Goal: Information Seeking & Learning: Learn about a topic

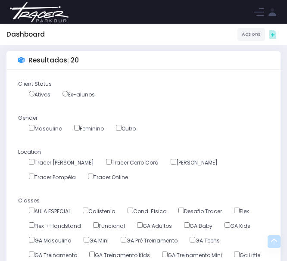
scroll to position [427, 0]
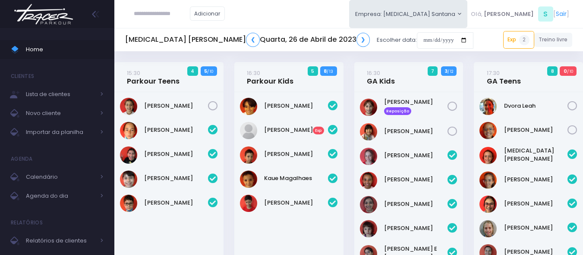
click at [19, 17] on img at bounding box center [44, 14] width 66 height 30
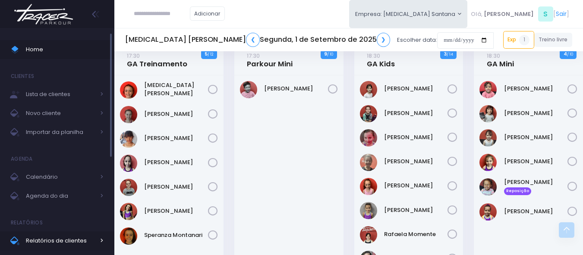
scroll to position [22, 0]
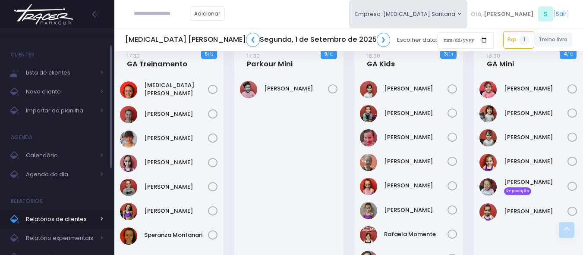
click at [57, 217] on span "Relatórios de clientes" at bounding box center [60, 219] width 69 height 11
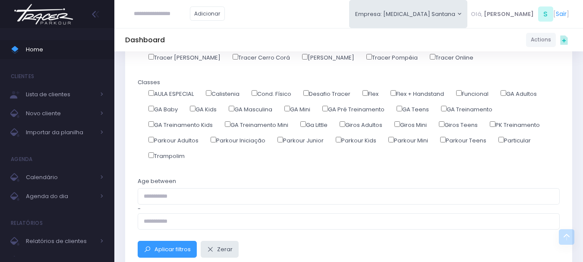
scroll to position [173, 0]
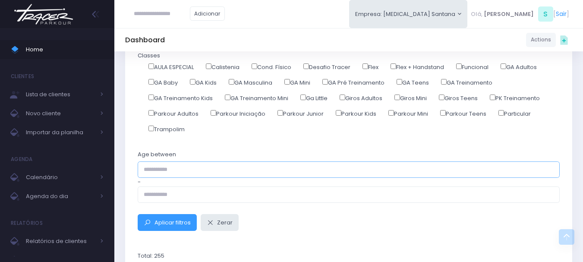
click at [193, 167] on input "text" at bounding box center [349, 169] width 422 height 16
type input "*"
click at [191, 191] on input "text" at bounding box center [349, 194] width 422 height 16
type input "**"
click at [182, 219] on span "Aplicar filtros" at bounding box center [172, 222] width 36 height 8
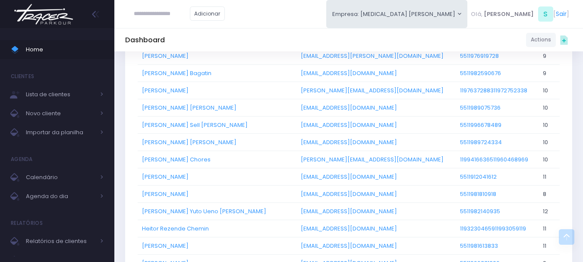
scroll to position [474, 0]
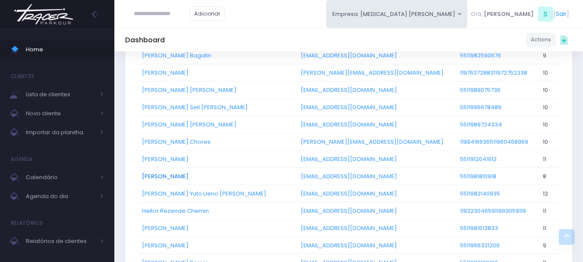
click at [181, 178] on link "[PERSON_NAME]" at bounding box center [165, 176] width 47 height 8
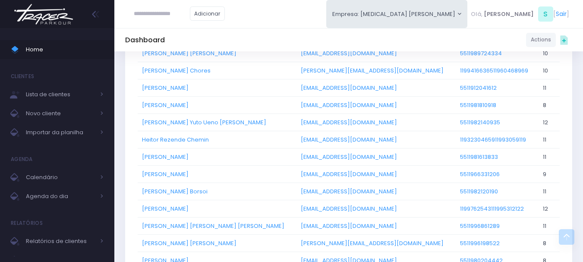
scroll to position [561, 0]
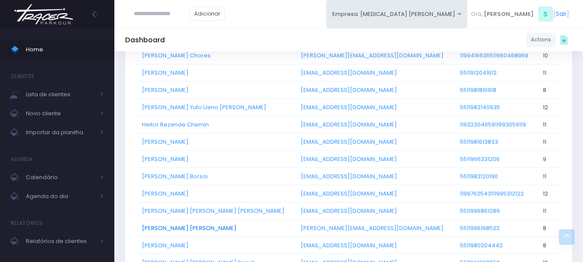
click at [179, 231] on link "Luiza Lima Marinelli" at bounding box center [189, 228] width 94 height 8
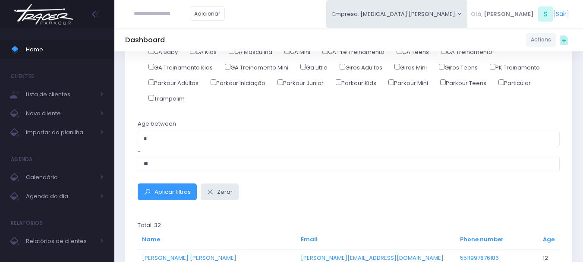
scroll to position [302, 0]
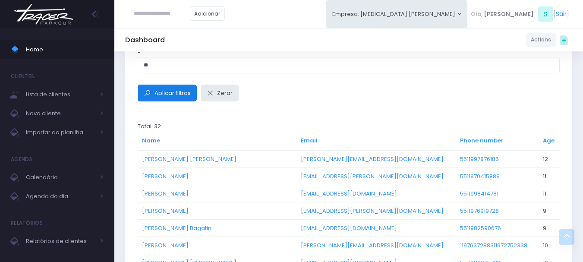
click at [182, 96] on span "Aplicar filtros" at bounding box center [172, 93] width 36 height 8
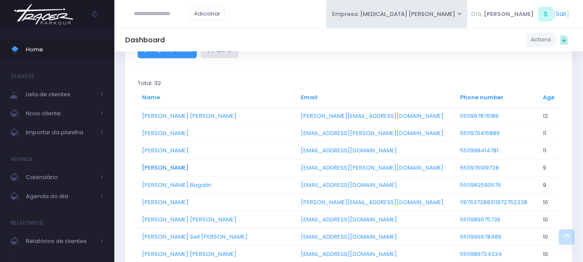
scroll to position [388, 0]
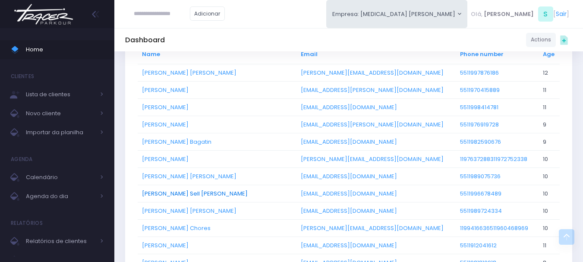
click at [176, 194] on link "[PERSON_NAME] Sell [PERSON_NAME]" at bounding box center [195, 193] width 106 height 8
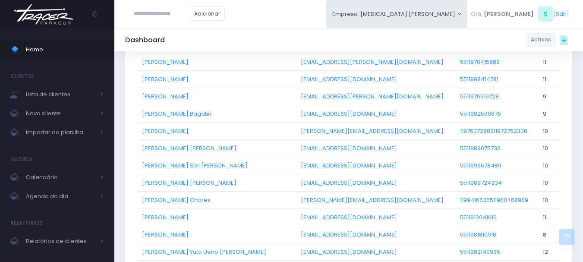
scroll to position [431, 0]
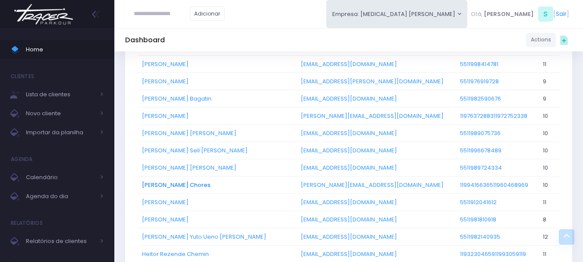
click at [168, 185] on link "[PERSON_NAME] Chores" at bounding box center [176, 185] width 69 height 8
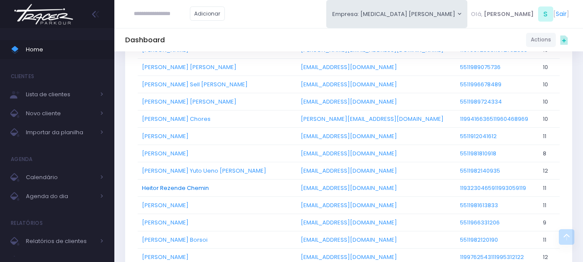
scroll to position [518, 0]
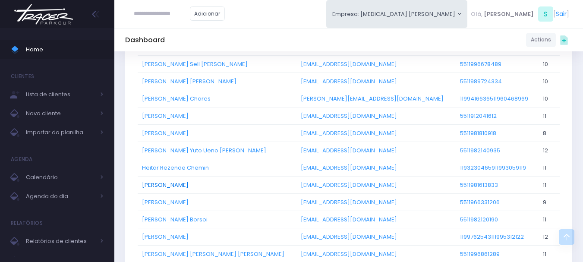
click at [170, 186] on link "[PERSON_NAME]" at bounding box center [165, 185] width 47 height 8
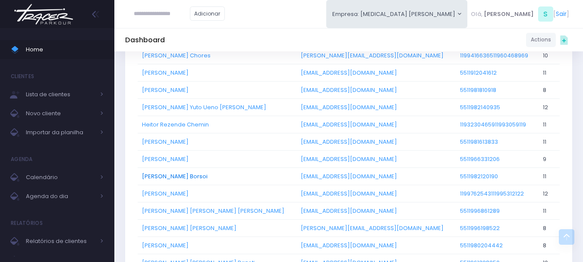
click at [175, 175] on link "[PERSON_NAME] Borsoi" at bounding box center [175, 176] width 66 height 8
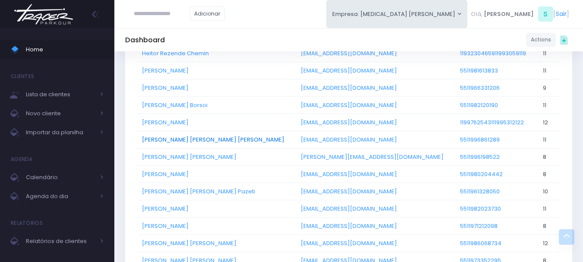
scroll to position [647, 0]
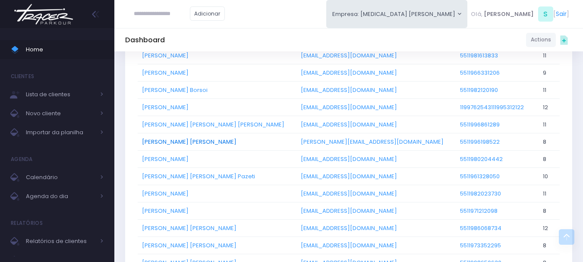
click at [169, 143] on link "[PERSON_NAME] [PERSON_NAME]" at bounding box center [189, 142] width 94 height 8
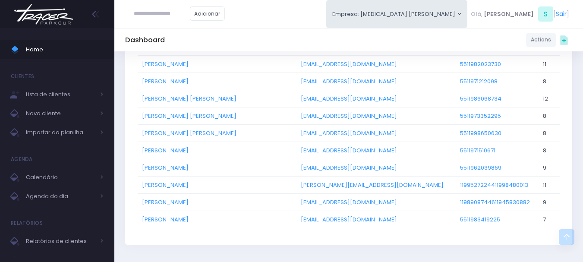
scroll to position [733, 0]
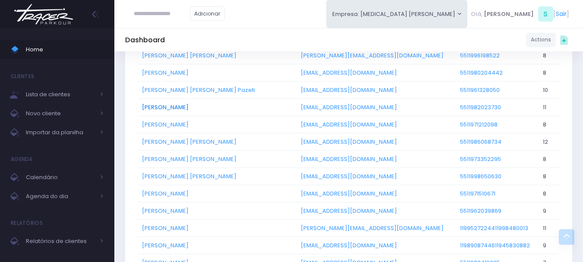
click at [164, 107] on link "Miguel Chanquet" at bounding box center [165, 107] width 47 height 8
click at [183, 140] on link "Miguel Yanai Araujo" at bounding box center [189, 142] width 94 height 8
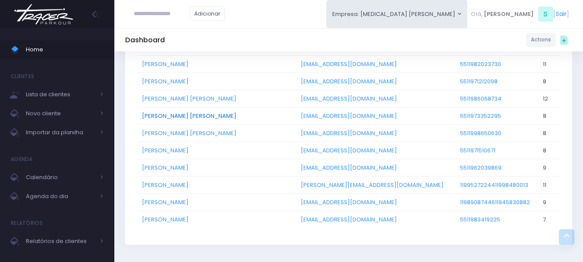
click at [201, 116] on link "Pedro Eduardo Leite de Oliveira" at bounding box center [189, 116] width 94 height 8
click at [158, 150] on link "Rafael Fernandes de Oliveira" at bounding box center [165, 150] width 47 height 8
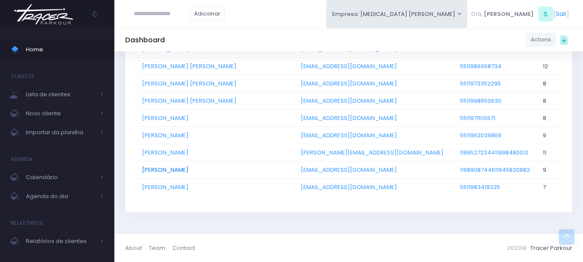
click at [164, 172] on link "Theo Valotto" at bounding box center [165, 170] width 47 height 8
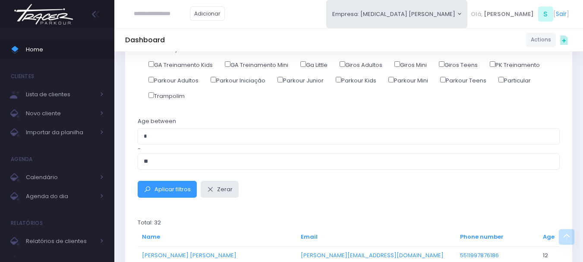
scroll to position [205, 0]
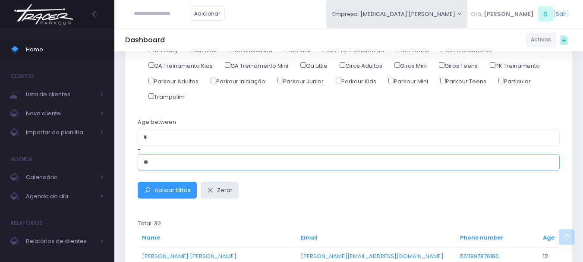
click at [175, 163] on input "**" at bounding box center [349, 162] width 422 height 16
type input "**"
click at [138, 182] on button "Aplicar filtros" at bounding box center [167, 190] width 59 height 16
click at [169, 186] on span "Aplicar filtros" at bounding box center [172, 190] width 36 height 8
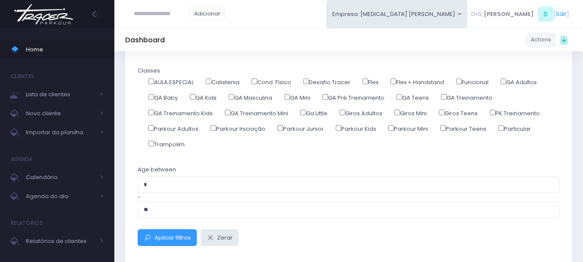
scroll to position [173, 0]
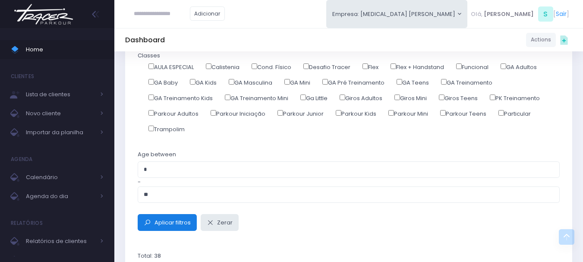
click at [180, 222] on span "Aplicar filtros" at bounding box center [172, 222] width 36 height 8
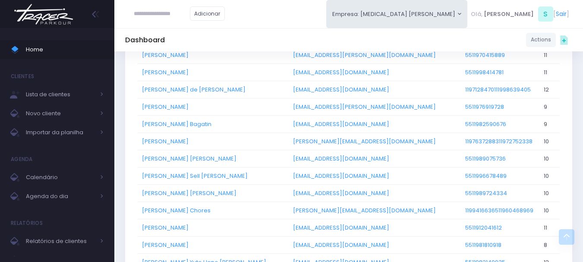
scroll to position [474, 0]
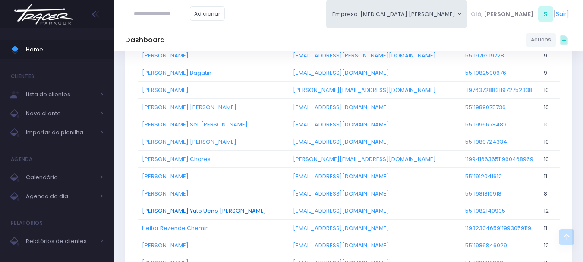
click at [182, 212] on link "[PERSON_NAME] Yuto Ueno [PERSON_NAME]" at bounding box center [204, 211] width 124 height 8
click at [169, 211] on link "[PERSON_NAME] Yuto Ueno [PERSON_NAME]" at bounding box center [204, 211] width 124 height 8
click at [44, 19] on img at bounding box center [44, 14] width 66 height 30
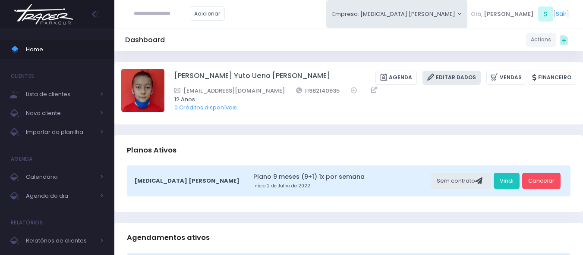
click at [469, 76] on link "Editar Dados" at bounding box center [451, 78] width 58 height 14
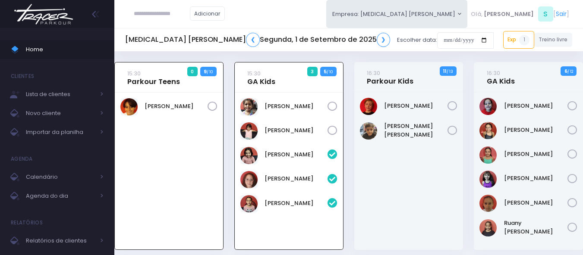
click at [49, 16] on img at bounding box center [44, 14] width 66 height 30
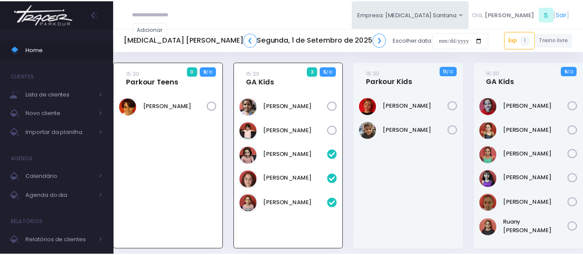
scroll to position [62, 0]
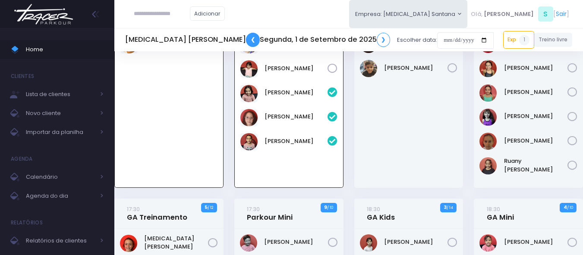
click at [246, 38] on link "❮" at bounding box center [253, 40] width 14 height 14
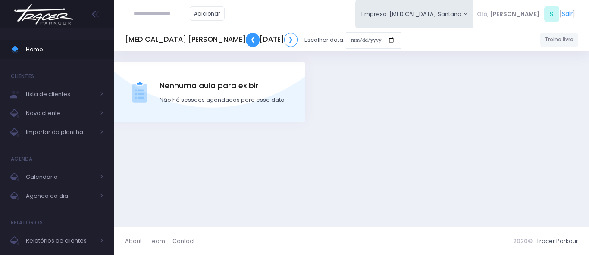
click at [246, 39] on link "❮" at bounding box center [253, 40] width 14 height 14
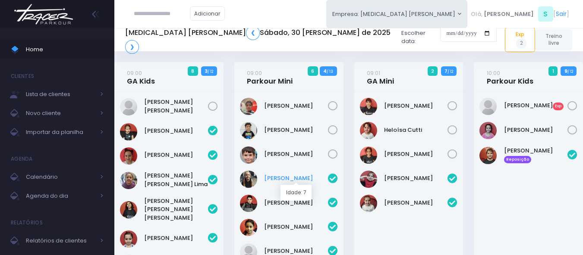
click at [277, 177] on link "Arthur Amancio" at bounding box center [296, 178] width 64 height 9
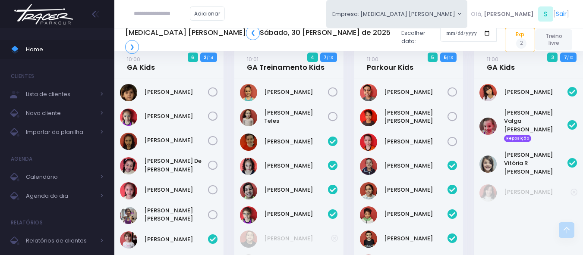
scroll to position [388, 0]
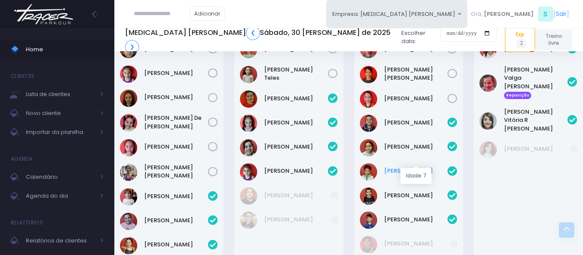
click at [401, 167] on link "Felipe Soares" at bounding box center [416, 171] width 64 height 9
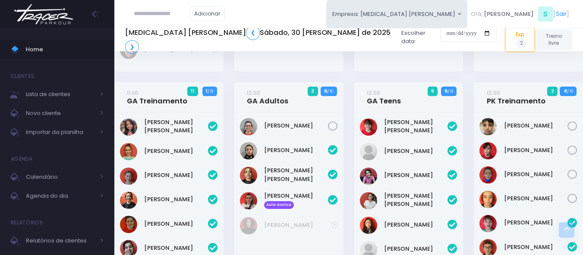
scroll to position [733, 0]
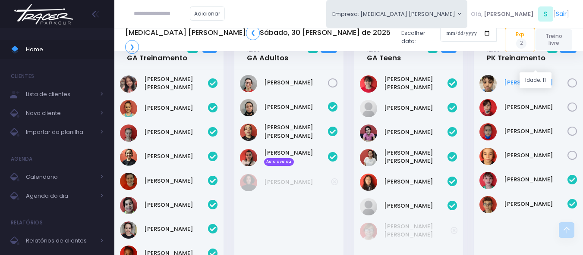
click at [520, 78] on link "Arthur Castro" at bounding box center [536, 82] width 64 height 9
click at [34, 25] on img at bounding box center [44, 14] width 66 height 30
click at [69, 237] on span "Relatórios de clientes" at bounding box center [60, 240] width 69 height 11
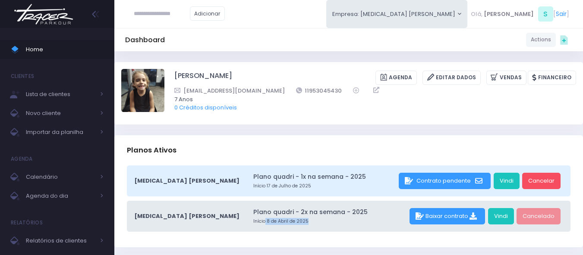
drag, startPoint x: 195, startPoint y: 222, endPoint x: 237, endPoint y: 226, distance: 42.0
click at [237, 226] on div "[MEDICAL_DATA] [PERSON_NAME] Plano quadri - 2x na semana - 2025 Início 8 de Abr…" at bounding box center [348, 216] width 443 height 31
drag, startPoint x: 184, startPoint y: 225, endPoint x: 272, endPoint y: 207, distance: 89.7
click at [244, 231] on div "T3 Santana Plano quadri - 2x na semana - 2025 Início 8 de Abril de 2025 Baixar …" at bounding box center [348, 216] width 443 height 31
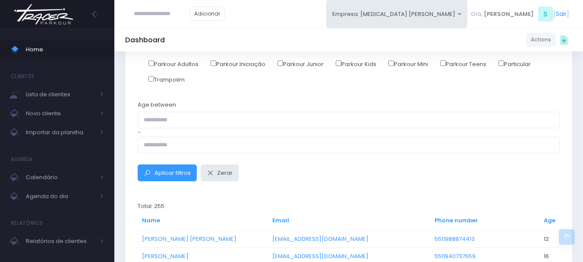
scroll to position [259, 0]
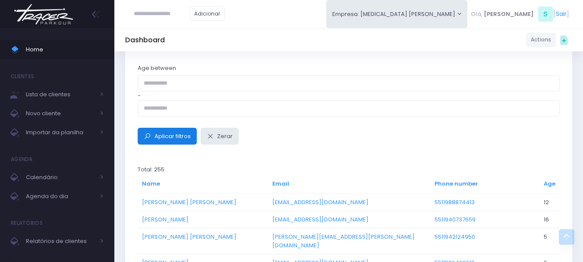
click at [156, 138] on span "Aplicar filtros" at bounding box center [172, 136] width 36 height 8
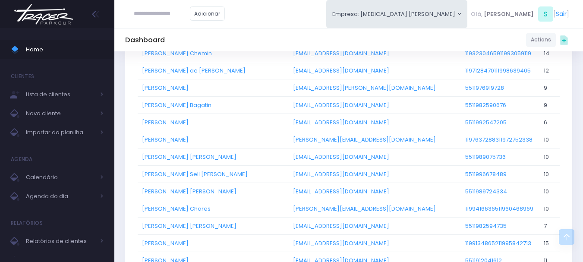
scroll to position [561, 0]
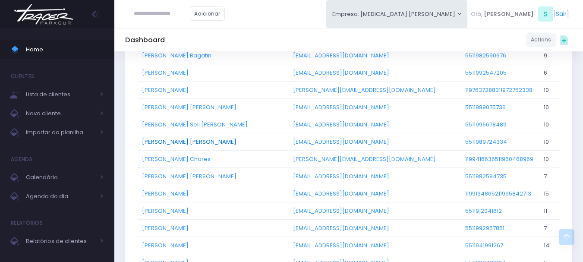
click at [174, 143] on link "[PERSON_NAME] [PERSON_NAME]" at bounding box center [189, 142] width 94 height 8
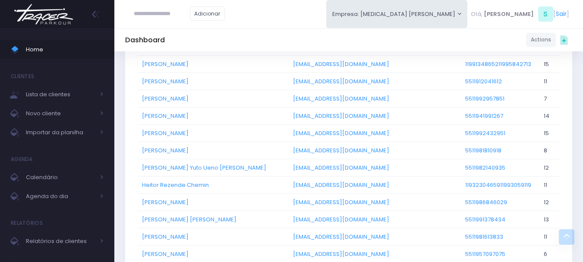
scroll to position [733, 0]
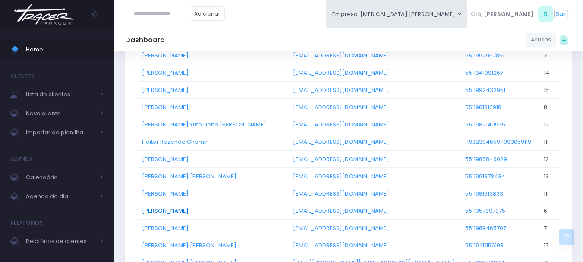
click at [180, 212] on link "Isabella Palma Reis" at bounding box center [165, 211] width 47 height 8
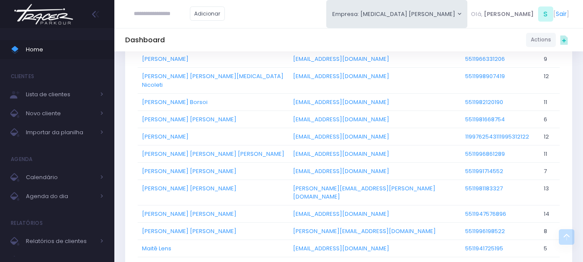
scroll to position [863, 0]
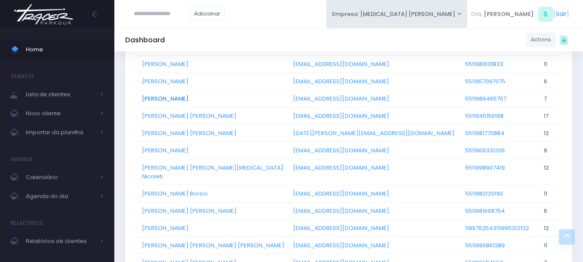
click at [163, 97] on link "Jorge Lima" at bounding box center [165, 98] width 47 height 8
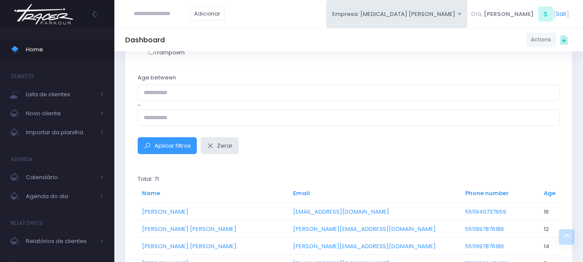
scroll to position [345, 0]
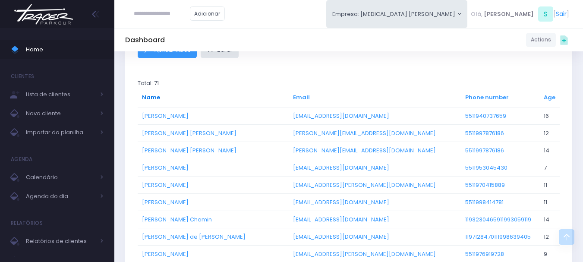
click at [152, 97] on link "Name" at bounding box center [151, 97] width 18 height 8
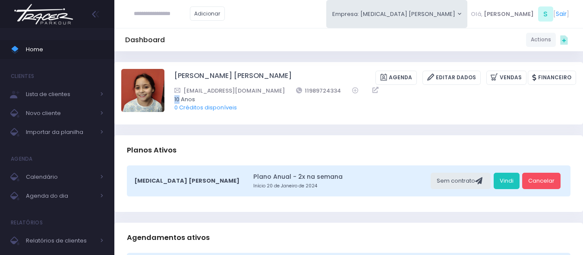
click at [175, 99] on span "10 Anos" at bounding box center [369, 99] width 390 height 9
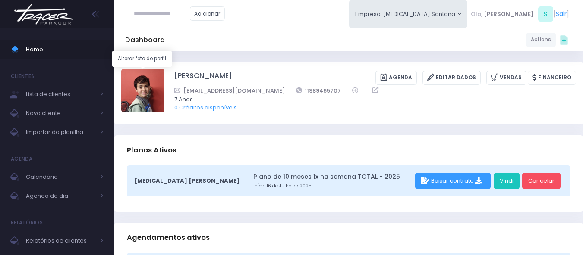
click at [144, 91] on img at bounding box center [142, 90] width 43 height 43
click at [164, 69] on input "file" at bounding box center [164, 69] width 0 height 0
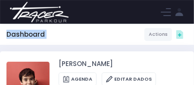
drag, startPoint x: 52, startPoint y: 32, endPoint x: 53, endPoint y: 25, distance: 7.0
click at [53, 25] on body "Home Clientes Lista de clientes Novo cliente" at bounding box center [97, 42] width 194 height 85
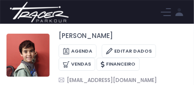
scroll to position [28, 0]
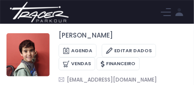
click at [50, 44] on div "Jorge Lima Agenda Editar Dados Vendas Financeiro 11989465707" at bounding box center [96, 71] width 181 height 84
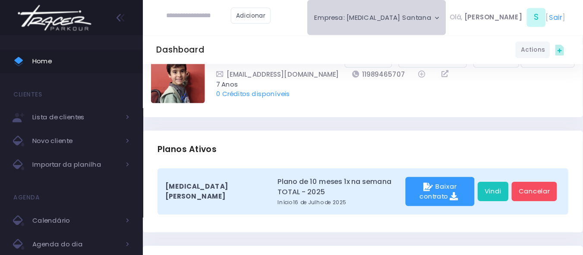
scroll to position [29, 0]
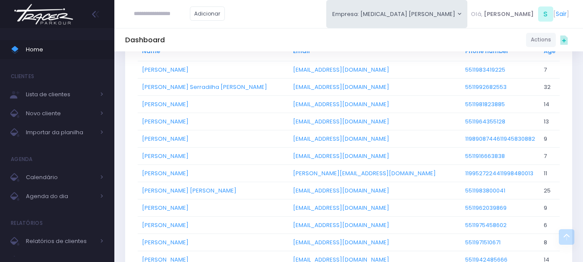
scroll to position [345, 0]
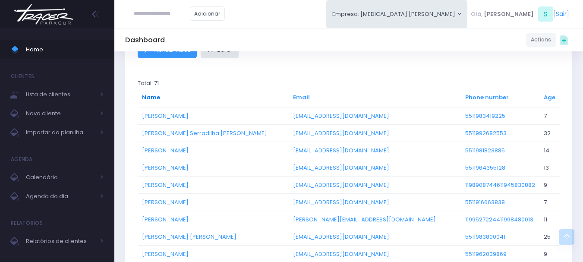
click at [151, 97] on link "Name" at bounding box center [151, 97] width 18 height 8
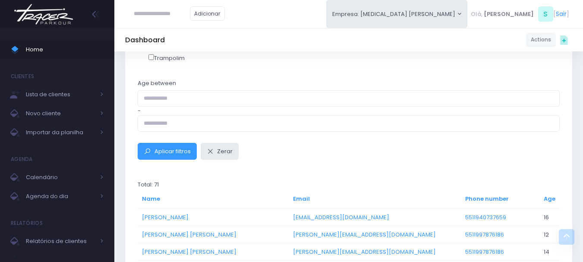
scroll to position [259, 0]
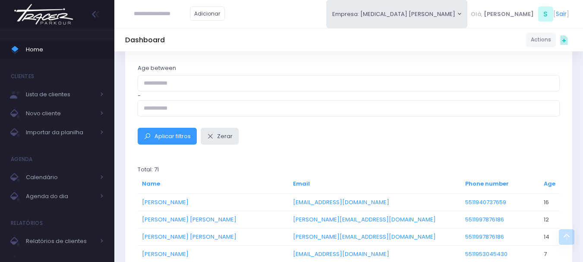
click at [548, 183] on th "Age" at bounding box center [549, 184] width 20 height 20
click at [545, 185] on link "Age" at bounding box center [549, 183] width 12 height 8
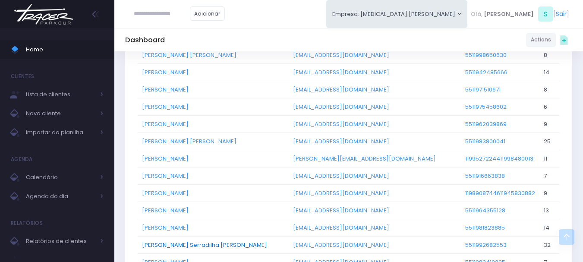
scroll to position [1466, 0]
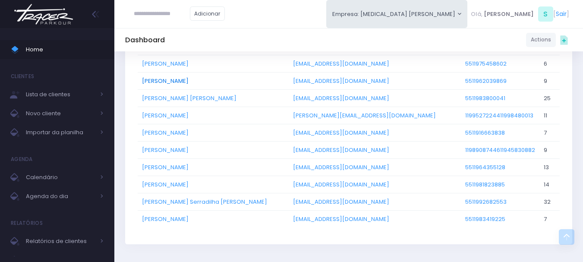
click at [170, 77] on link "[PERSON_NAME]" at bounding box center [165, 81] width 47 height 8
click at [177, 180] on link "Tomás Toletti Martinelli" at bounding box center [165, 184] width 47 height 8
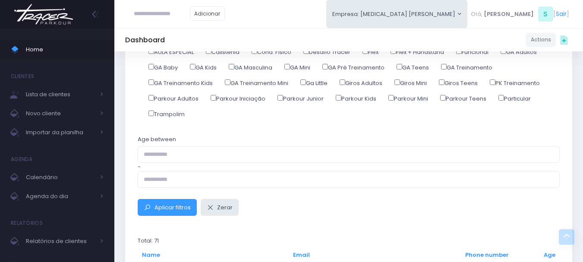
scroll to position [173, 0]
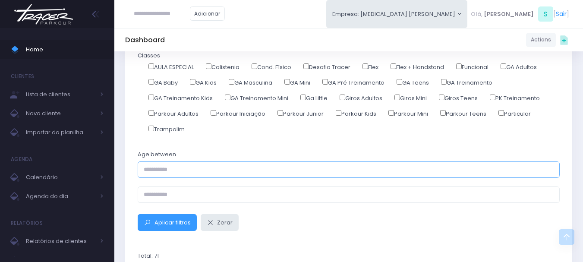
click at [183, 172] on input "text" at bounding box center [349, 169] width 422 height 16
drag, startPoint x: 195, startPoint y: 204, endPoint x: 198, endPoint y: 198, distance: 6.4
click at [198, 198] on form "Client Status Ativos Ex-alunos Gender Masculino Feminino Outro Location Tracer …" at bounding box center [349, 86] width 422 height 289
click at [203, 195] on input "text" at bounding box center [349, 194] width 422 height 16
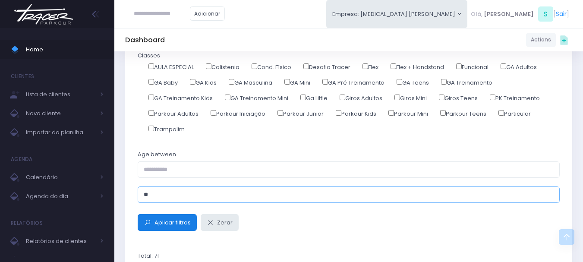
type input "**"
click at [180, 224] on span "Aplicar filtros" at bounding box center [172, 222] width 36 height 8
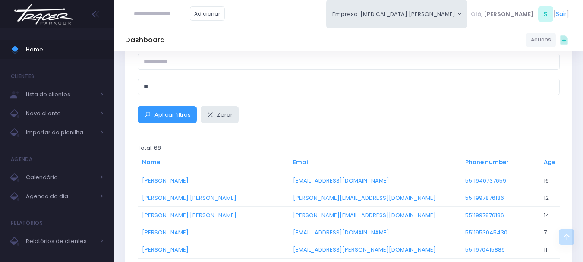
scroll to position [265, 0]
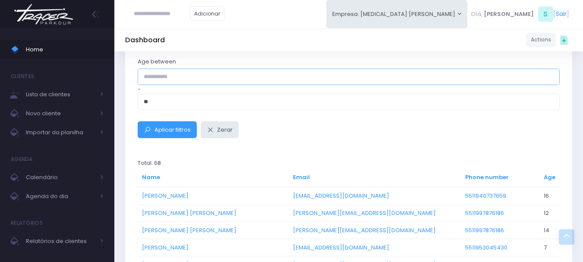
click at [220, 79] on input "text" at bounding box center [349, 77] width 422 height 16
type input "**"
click at [185, 123] on button "Aplicar filtros" at bounding box center [167, 129] width 59 height 16
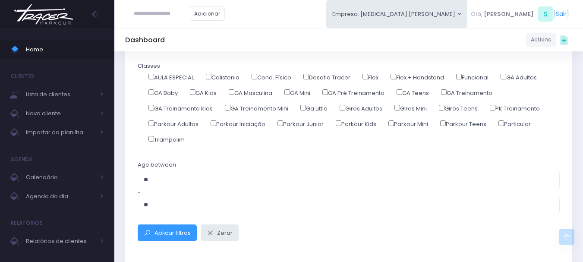
scroll to position [173, 0]
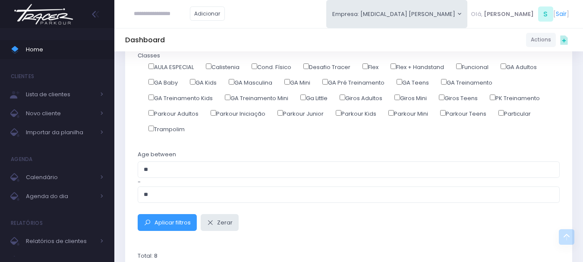
drag, startPoint x: 160, startPoint y: 178, endPoint x: 164, endPoint y: 168, distance: 11.4
click at [160, 176] on div "Age between ** - **" at bounding box center [349, 176] width 422 height 53
click at [164, 168] on input "**" at bounding box center [349, 169] width 422 height 16
type input "**"
click at [175, 227] on button "Aplicar filtros" at bounding box center [167, 222] width 59 height 16
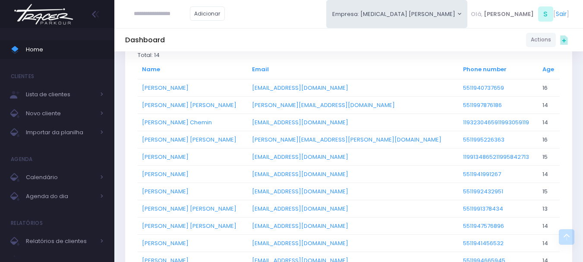
scroll to position [388, 0]
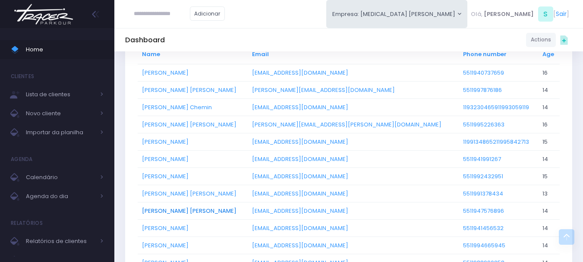
click at [174, 210] on link "Luigi Giusti Vitorino" at bounding box center [189, 211] width 94 height 8
click at [52, 9] on img at bounding box center [44, 14] width 66 height 30
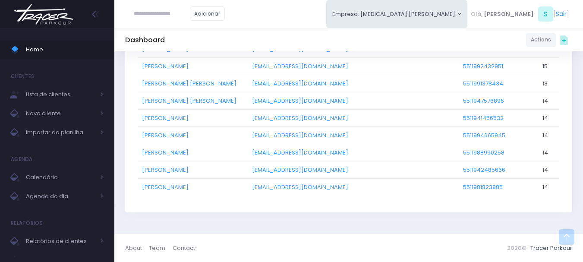
scroll to position [455, 0]
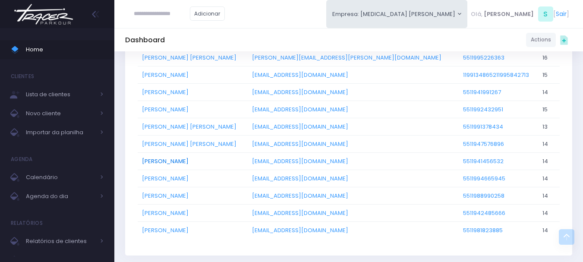
click at [182, 162] on link "Miguel Penna Ferreira" at bounding box center [165, 161] width 47 height 8
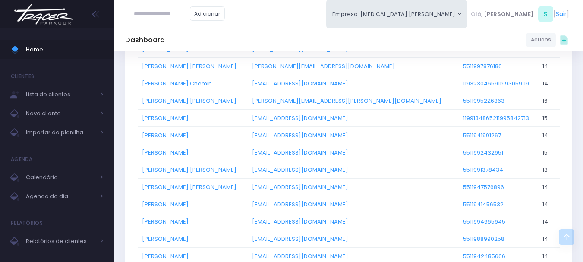
scroll to position [369, 0]
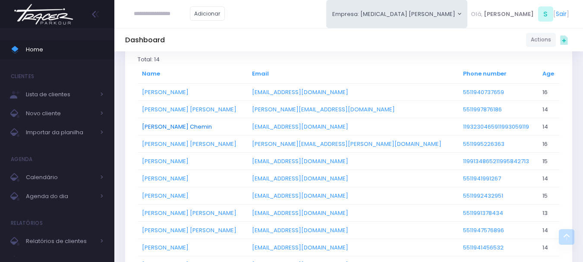
click at [170, 129] on link "Arthur Rezende Chemin" at bounding box center [177, 126] width 70 height 8
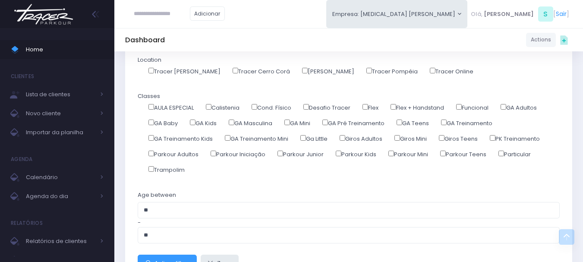
scroll to position [153, 0]
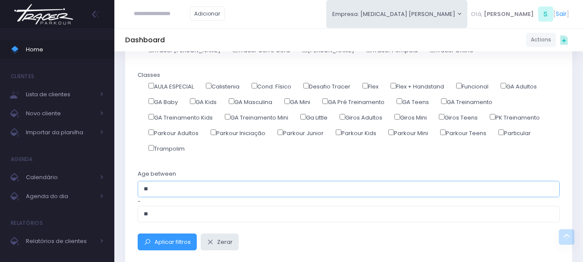
click at [161, 187] on input "**" at bounding box center [349, 189] width 422 height 16
type input "**"
click at [165, 239] on span "Aplicar filtros" at bounding box center [172, 242] width 36 height 8
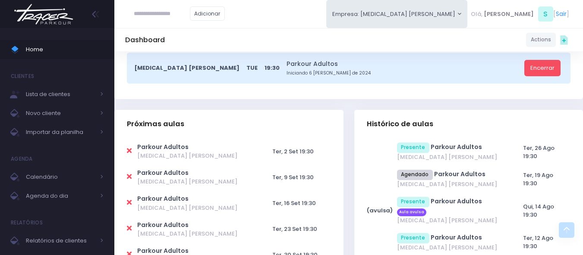
scroll to position [216, 0]
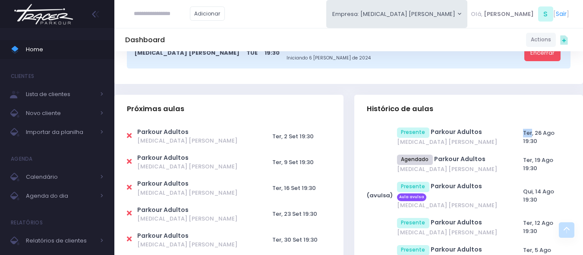
drag, startPoint x: 521, startPoint y: 132, endPoint x: 531, endPoint y: 135, distance: 11.2
click at [531, 135] on td "Ter, 26 Ago 19:30" at bounding box center [544, 137] width 52 height 27
drag, startPoint x: 523, startPoint y: 191, endPoint x: 531, endPoint y: 193, distance: 8.8
click at [531, 193] on span "Qui, 14 Ago 19:30" at bounding box center [538, 196] width 31 height 17
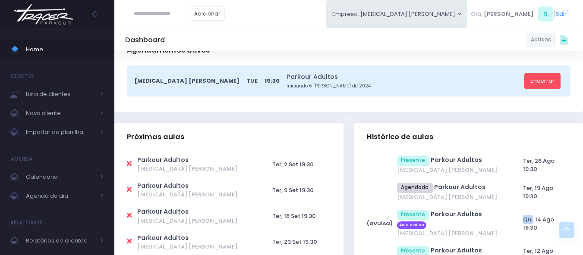
scroll to position [173, 0]
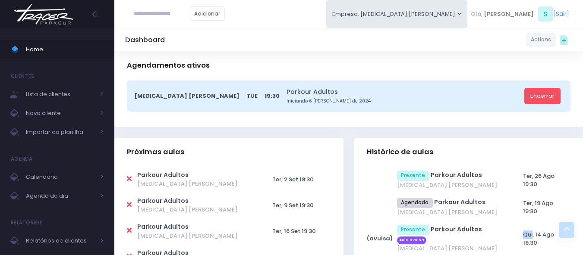
click at [184, 96] on div "T3 Santana Tue 19:30 Parkour Adultos Iniciando 6 de Agosto de 2024 Encerrar" at bounding box center [348, 96] width 443 height 31
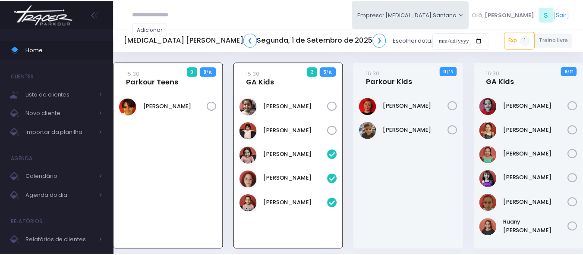
scroll to position [62, 0]
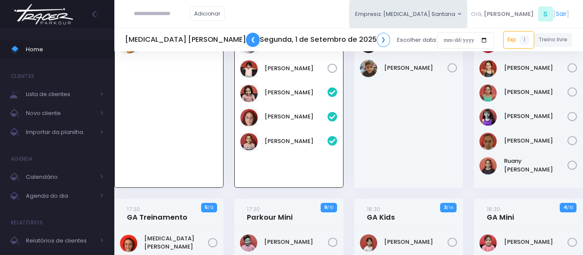
click at [246, 40] on link "❮" at bounding box center [253, 40] width 14 height 14
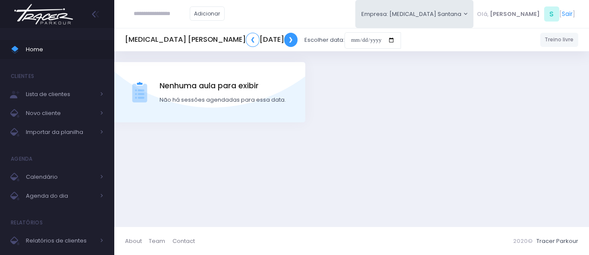
click at [295, 42] on link "❯" at bounding box center [291, 40] width 14 height 14
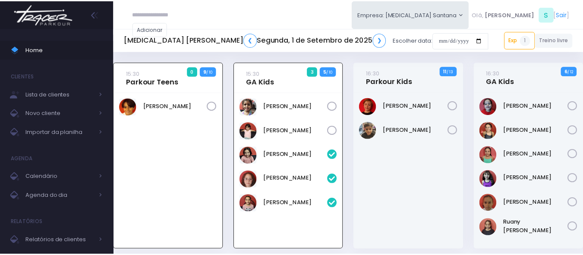
scroll to position [62, 0]
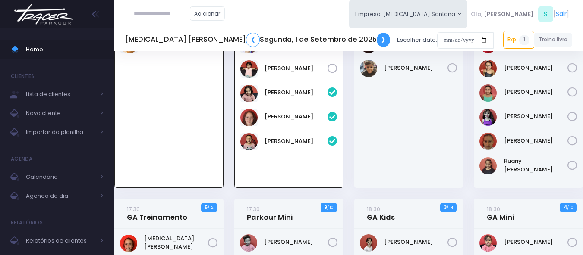
click at [376, 44] on link "❯" at bounding box center [383, 40] width 14 height 14
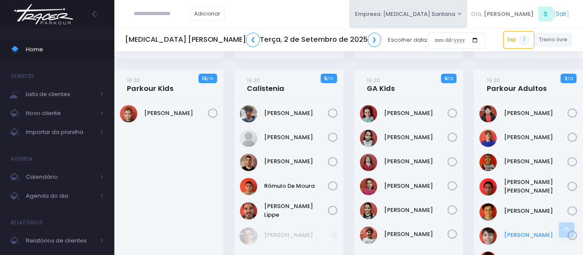
scroll to position [476, 0]
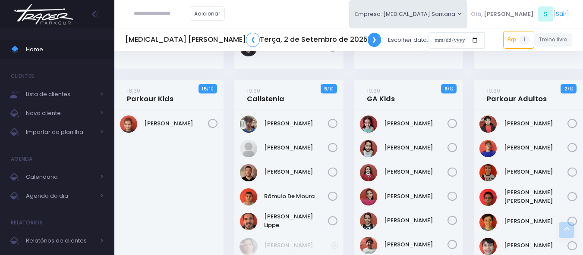
click at [367, 45] on link "❯" at bounding box center [374, 40] width 14 height 14
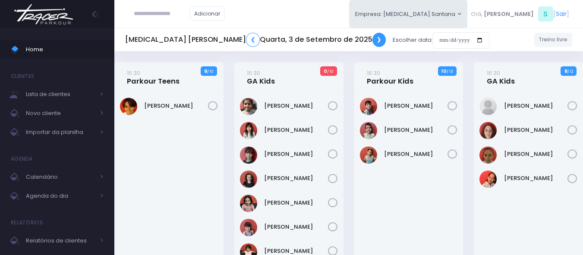
click at [372, 44] on link "❯" at bounding box center [379, 40] width 14 height 14
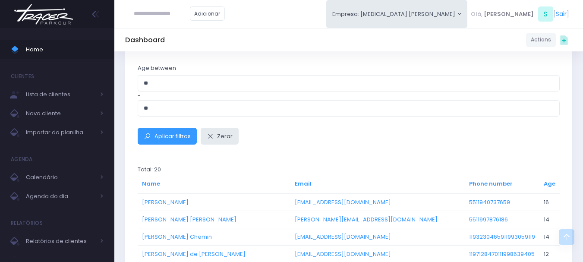
scroll to position [302, 0]
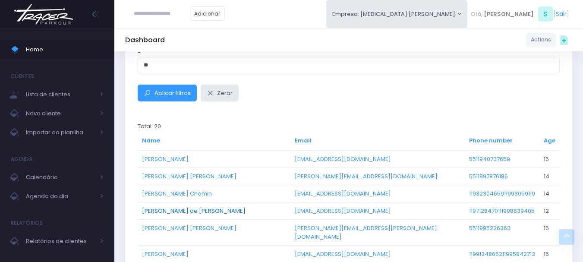
click at [181, 208] on link "Arthur Soares de Sousa Santos" at bounding box center [194, 211] width 104 height 8
click at [169, 212] on link "Arthur Soares de Sousa Santos" at bounding box center [194, 211] width 104 height 8
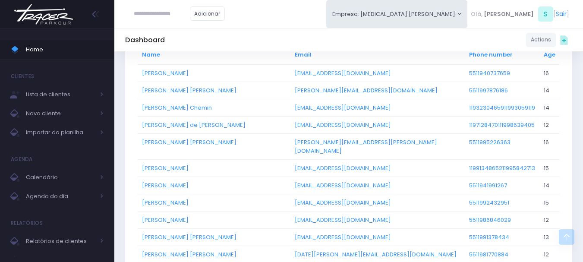
scroll to position [388, 0]
click at [175, 141] on link "Davi Ikeda Gozzi" at bounding box center [189, 142] width 94 height 8
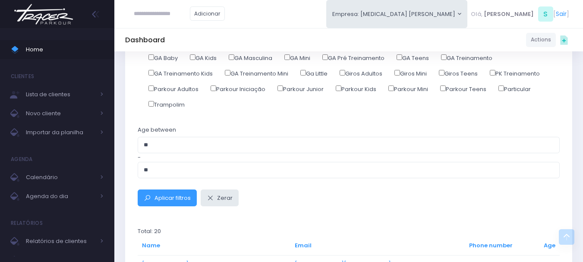
scroll to position [173, 0]
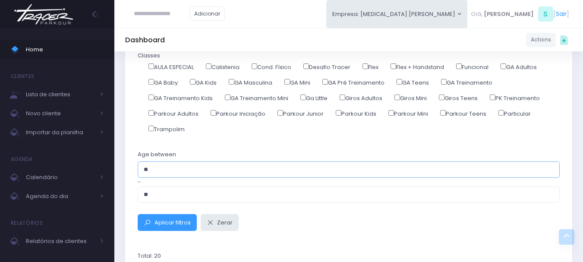
click at [165, 171] on input "**" at bounding box center [349, 169] width 422 height 16
type input "*"
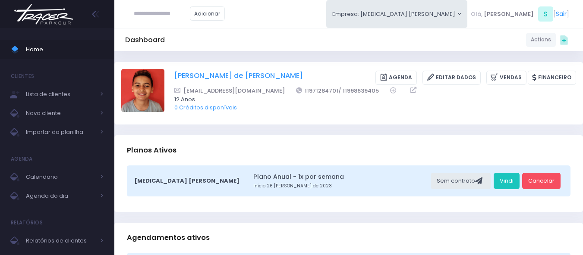
click at [223, 73] on link "[PERSON_NAME] de [PERSON_NAME]" at bounding box center [238, 78] width 129 height 14
click at [442, 79] on link "Editar Dados" at bounding box center [451, 78] width 58 height 14
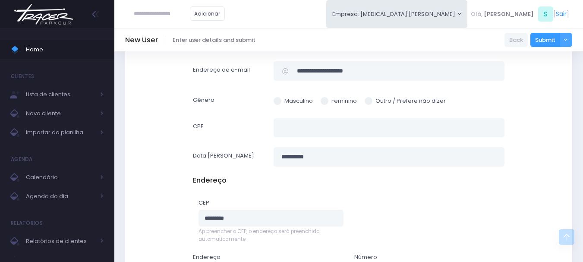
scroll to position [302, 0]
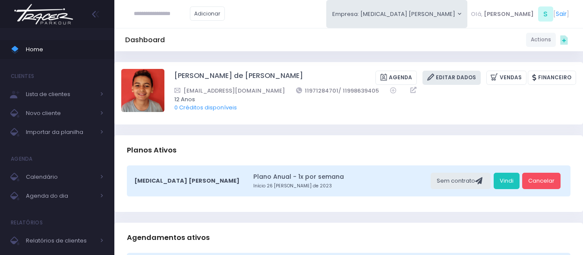
click at [463, 78] on link "Editar Dados" at bounding box center [451, 78] width 58 height 14
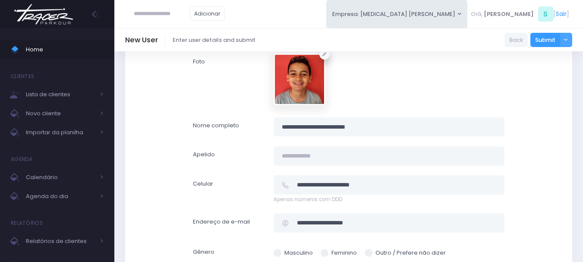
scroll to position [259, 0]
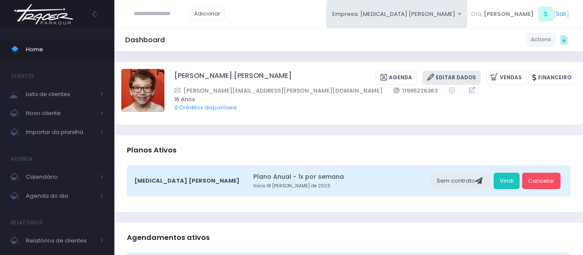
click at [469, 79] on link "Editar Dados" at bounding box center [451, 78] width 58 height 14
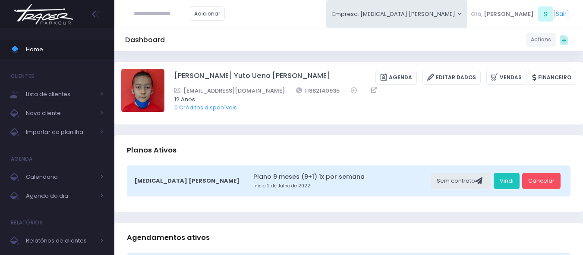
click at [51, 16] on img at bounding box center [44, 14] width 66 height 30
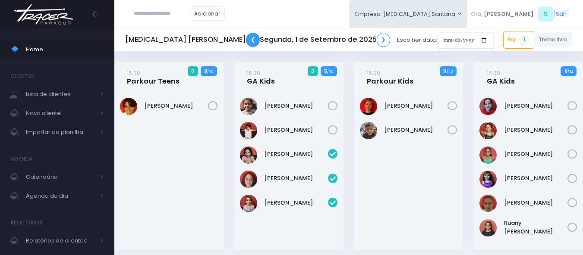
click at [246, 40] on link "❮" at bounding box center [253, 40] width 14 height 14
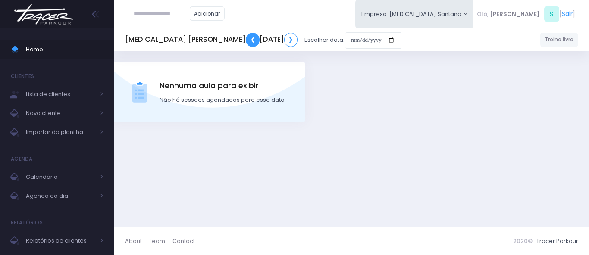
click at [246, 40] on link "❮" at bounding box center [253, 40] width 14 height 14
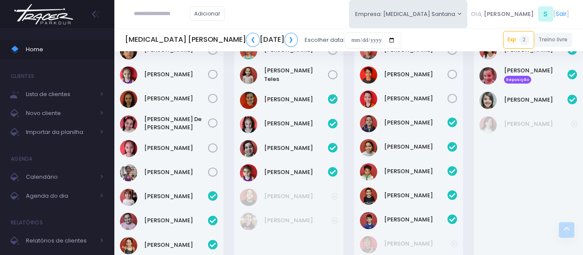
scroll to position [388, 0]
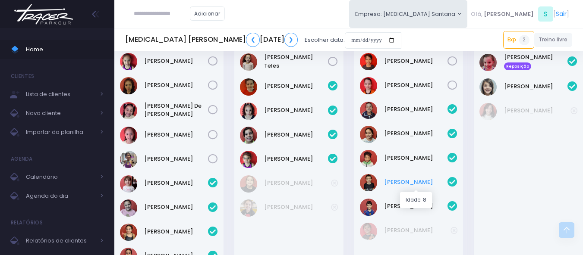
click at [392, 186] on link "Miguel Ferreira" at bounding box center [416, 182] width 64 height 9
